Goal: Task Accomplishment & Management: Manage account settings

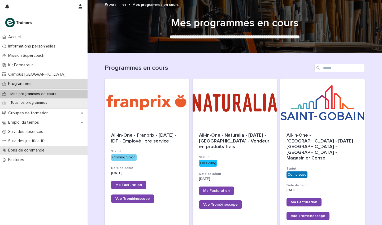
click at [23, 149] on p "Bons de commande" at bounding box center [27, 150] width 43 height 5
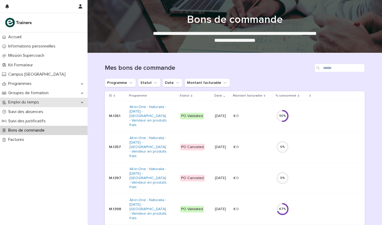
click at [33, 103] on p "Emploi du temps" at bounding box center [24, 102] width 37 height 5
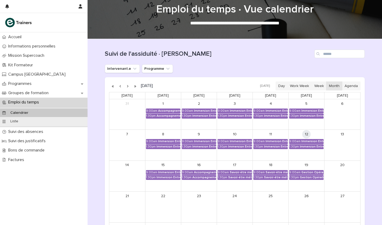
scroll to position [19, 0]
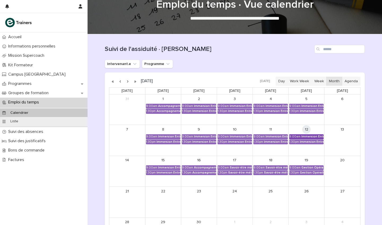
click at [310, 136] on div "Immersion Entreprise - Immersion tutorée" at bounding box center [312, 137] width 22 height 4
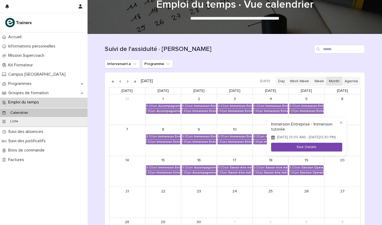
click at [308, 151] on button "See Details" at bounding box center [306, 147] width 71 height 9
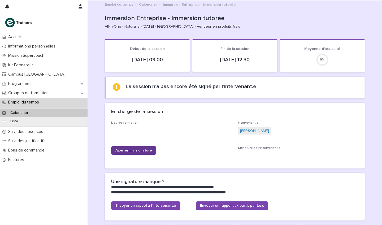
click at [136, 146] on link "Ajouter ma signature" at bounding box center [133, 150] width 45 height 8
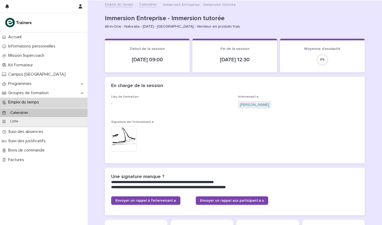
click at [149, 6] on link "Calendrier" at bounding box center [148, 4] width 18 height 6
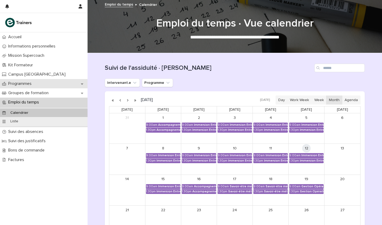
click at [27, 86] on div "Programmes" at bounding box center [43, 83] width 87 height 9
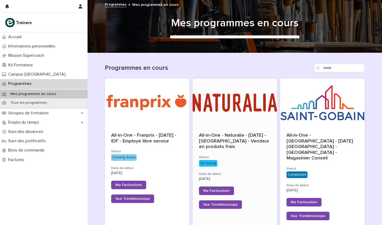
click at [221, 109] on div at bounding box center [234, 102] width 85 height 48
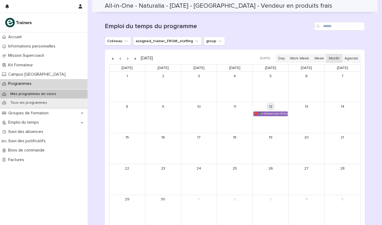
scroll to position [294, 0]
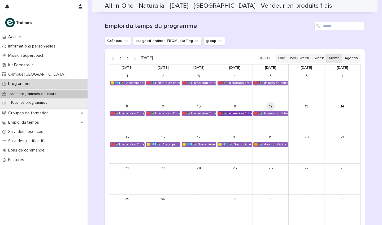
click at [240, 111] on div "🔴 ✒️| Immersion Entreprise - Immersion tutorée" at bounding box center [235, 113] width 34 height 4
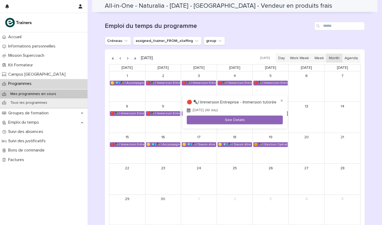
click at [241, 115] on div "× 🔴 ✒️| Immersion Entreprise - Immersion tutorée September 11, 2025 (All day) S…" at bounding box center [234, 111] width 104 height 33
click at [243, 119] on button "See Details" at bounding box center [235, 120] width 96 height 9
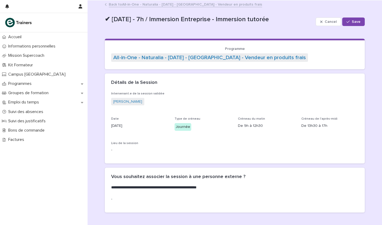
click at [187, 5] on link "Back to All-in-One - Naturalia - 11 - Juin 2025 - Île-de-France - Vendeur en pr…" at bounding box center [185, 4] width 153 height 6
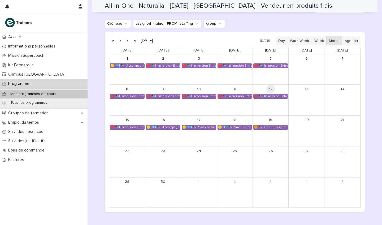
scroll to position [311, 0]
click at [204, 94] on div "🔴 ✒️| Immersion Entreprise - Immersion tutorée" at bounding box center [199, 96] width 34 height 4
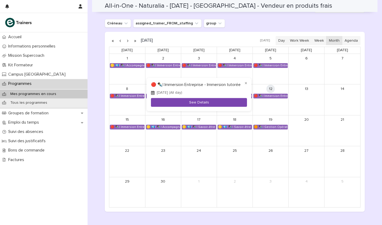
click at [205, 103] on button "See Details" at bounding box center [199, 102] width 96 height 9
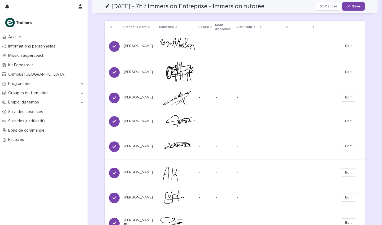
scroll to position [651, 0]
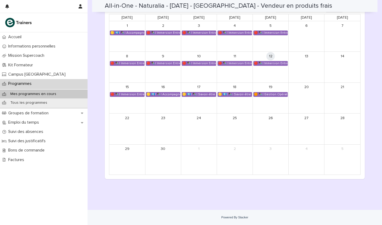
scroll to position [261, 0]
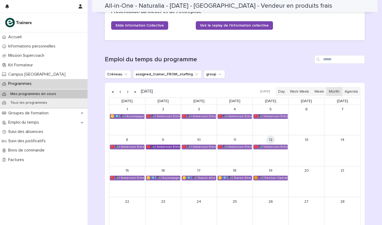
click at [174, 146] on div "🔴 ✒️| Immersion Entreprise - Immersion tutorée" at bounding box center [163, 147] width 34 height 4
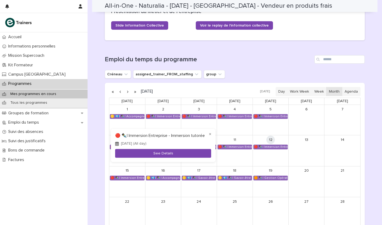
click at [176, 153] on button "See Details" at bounding box center [163, 153] width 96 height 9
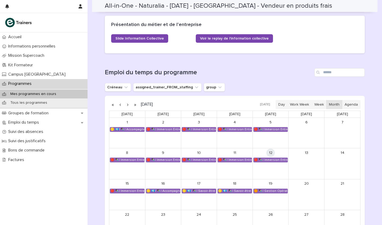
scroll to position [269, 0]
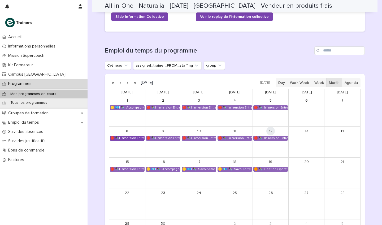
click at [128, 136] on div "🔴 ✒️| Immersion Entreprise - Immersion tutorée" at bounding box center [127, 138] width 34 height 4
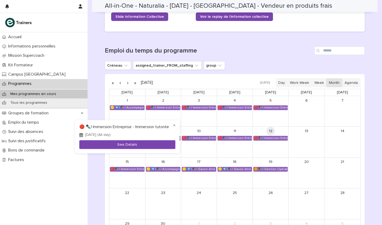
click at [133, 141] on button "See Details" at bounding box center [127, 144] width 96 height 9
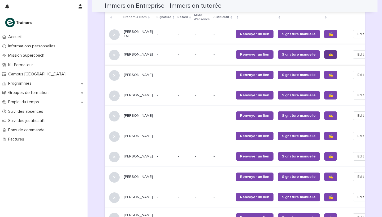
scroll to position [364, 0]
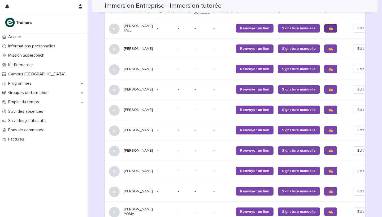
click at [328, 27] on span "✍️" at bounding box center [330, 29] width 5 height 4
click at [324, 45] on link "✍️" at bounding box center [330, 49] width 13 height 8
click at [324, 65] on link "✍️" at bounding box center [330, 69] width 13 height 8
click at [328, 88] on span "✍️" at bounding box center [330, 90] width 5 height 4
click at [328, 108] on span "✍️" at bounding box center [330, 110] width 5 height 4
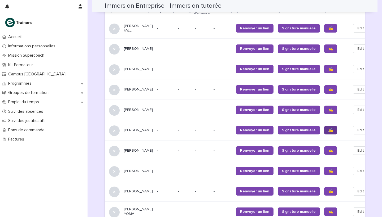
click at [328, 129] on span "✍️" at bounding box center [330, 131] width 5 height 4
click at [328, 149] on span "✍️" at bounding box center [330, 151] width 5 height 4
click at [328, 169] on span "✍️" at bounding box center [330, 171] width 5 height 4
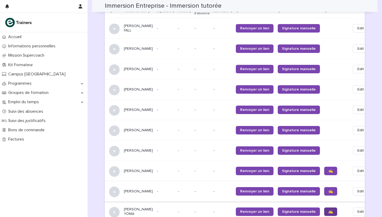
click at [328, 210] on span "✍️" at bounding box center [330, 212] width 5 height 4
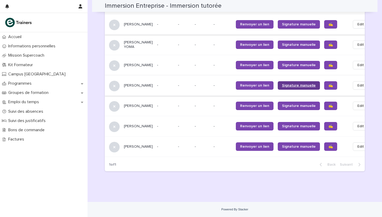
scroll to position [531, 0]
click at [328, 63] on span "✍️" at bounding box center [330, 65] width 5 height 4
click at [328, 84] on span "✍️" at bounding box center [330, 86] width 5 height 4
click at [328, 104] on span "✍️" at bounding box center [330, 106] width 5 height 4
click at [324, 125] on link "✍️" at bounding box center [330, 126] width 13 height 8
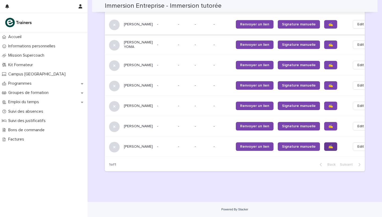
click at [328, 145] on span "✍️" at bounding box center [330, 147] width 5 height 4
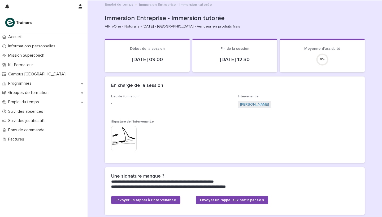
scroll to position [0, 0]
click at [126, 5] on link "Emploi du temps" at bounding box center [119, 4] width 28 height 6
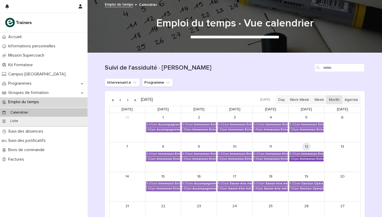
click at [314, 159] on div "Immersion Entreprise - Immersion tutorée" at bounding box center [311, 159] width 24 height 4
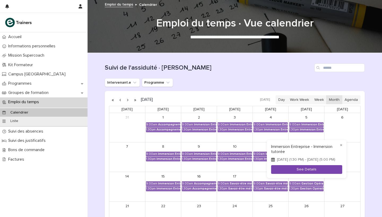
click at [303, 169] on button "See Details" at bounding box center [306, 169] width 71 height 9
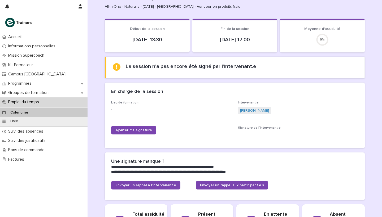
scroll to position [23, 0]
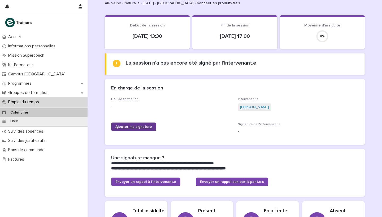
click at [135, 124] on link "Ajouter ma signature" at bounding box center [133, 127] width 45 height 8
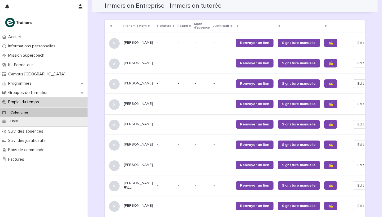
scroll to position [367, 0]
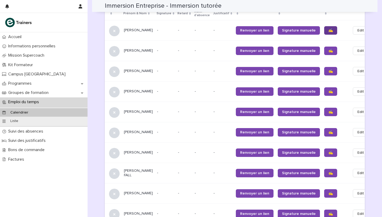
click at [328, 29] on span "✍️" at bounding box center [330, 31] width 5 height 4
click at [328, 49] on span "✍️" at bounding box center [330, 51] width 5 height 4
click at [324, 67] on link "✍️" at bounding box center [330, 71] width 13 height 8
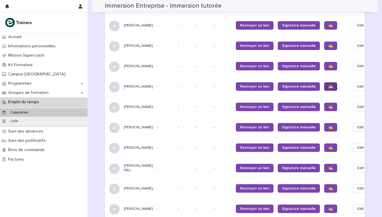
click at [328, 85] on span "✍️" at bounding box center [330, 87] width 5 height 4
click at [324, 103] on link "✍️" at bounding box center [330, 107] width 13 height 8
click at [328, 126] on span "✍️" at bounding box center [330, 128] width 5 height 4
click at [328, 146] on span "✍️" at bounding box center [330, 148] width 5 height 4
click at [328, 166] on span "✍️" at bounding box center [330, 168] width 5 height 4
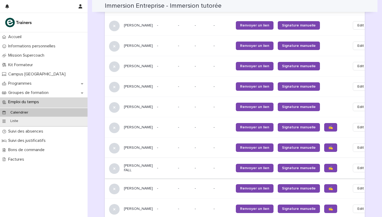
click at [324, 184] on link "✍️" at bounding box center [330, 188] width 13 height 8
click at [328, 207] on span "✍️" at bounding box center [330, 209] width 5 height 4
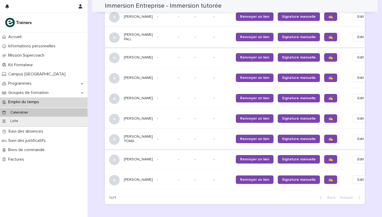
scroll to position [498, 0]
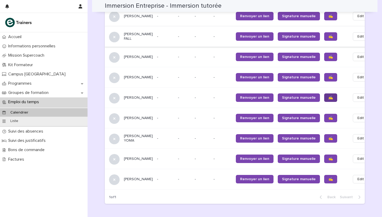
click at [328, 96] on span "✍️" at bounding box center [330, 98] width 5 height 4
click at [328, 116] on span "✍️" at bounding box center [330, 118] width 5 height 4
click at [328, 137] on span "✍️" at bounding box center [330, 139] width 5 height 4
click at [328, 157] on span "✍️" at bounding box center [330, 159] width 5 height 4
click at [328, 178] on span "✍️" at bounding box center [330, 180] width 5 height 4
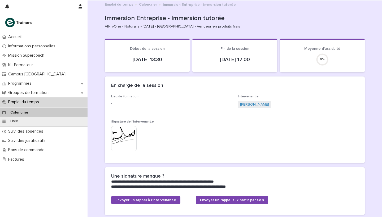
scroll to position [0, 0]
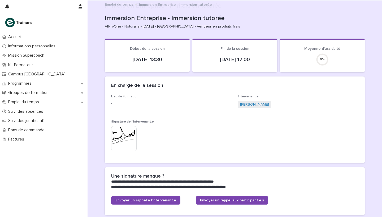
scroll to position [52, 0]
